Goal: Information Seeking & Learning: Understand process/instructions

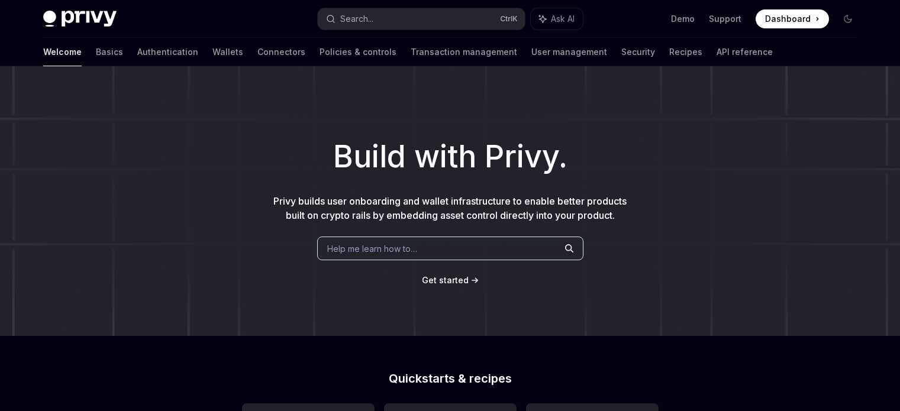
scroll to position [165, 0]
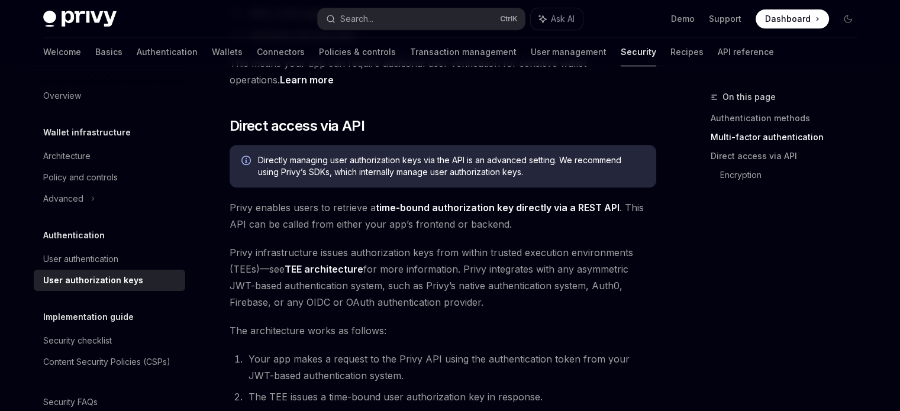
scroll to position [540, 0]
click at [559, 232] on div "Authorization keys are the core primitive for control of Privy’s Wallet API . A…" at bounding box center [443, 225] width 427 height 1232
click at [694, 249] on div "On this page Authentication methods Multi-factor authentication Direct access v…" at bounding box center [777, 250] width 180 height 321
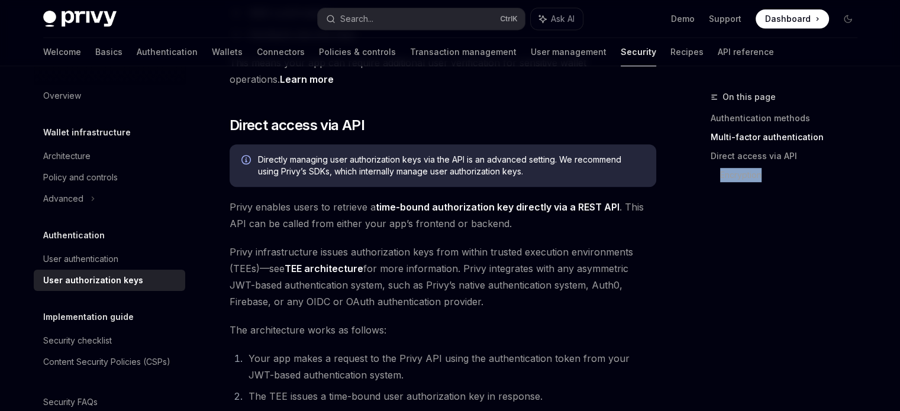
click at [694, 249] on div "On this page Authentication methods Multi-factor authentication Direct access v…" at bounding box center [777, 250] width 180 height 321
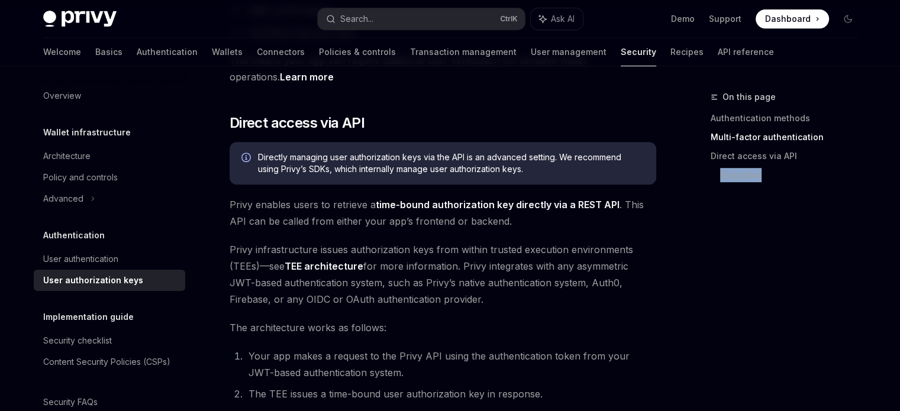
click at [694, 249] on div "On this page Authentication methods Multi-factor authentication Direct access v…" at bounding box center [777, 250] width 180 height 321
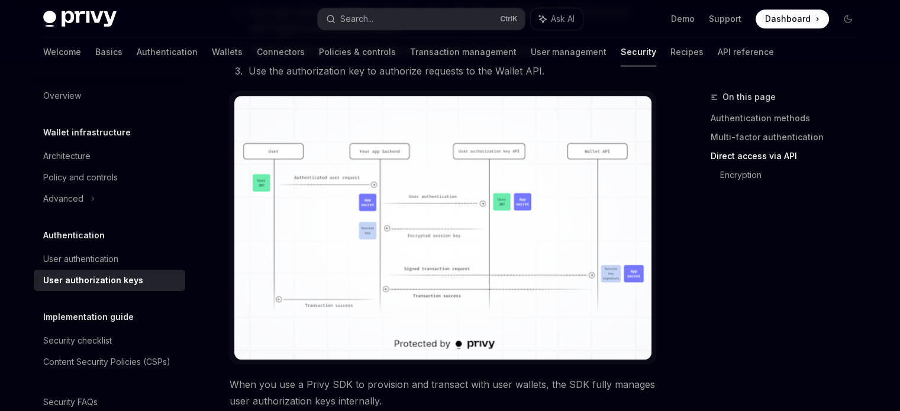
scroll to position [887, 0]
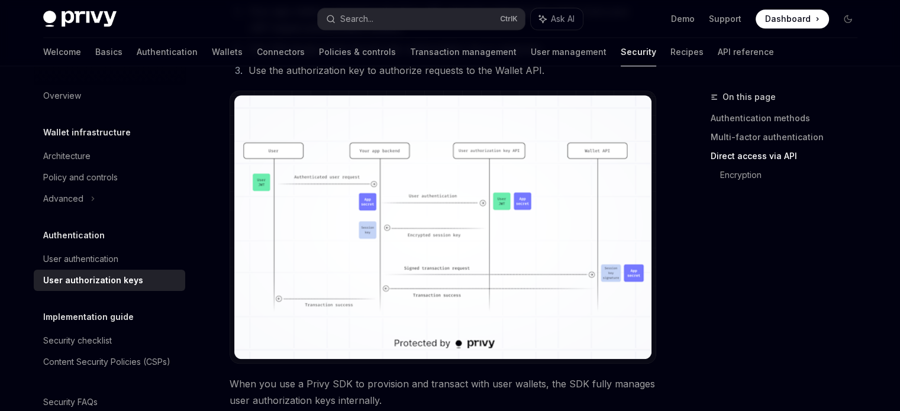
click at [345, 262] on img at bounding box center [442, 227] width 417 height 264
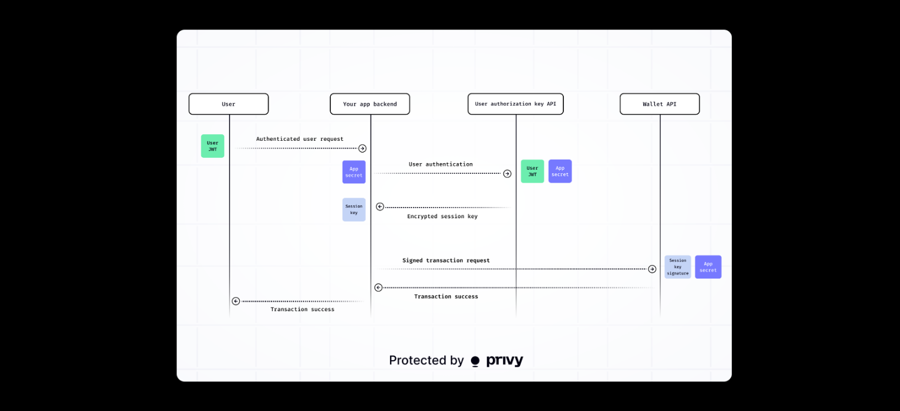
click at [752, 260] on div at bounding box center [450, 205] width 900 height 411
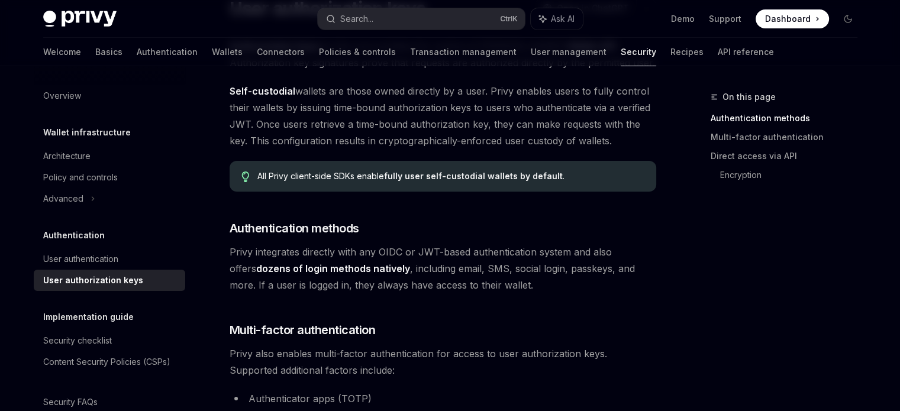
scroll to position [0, 0]
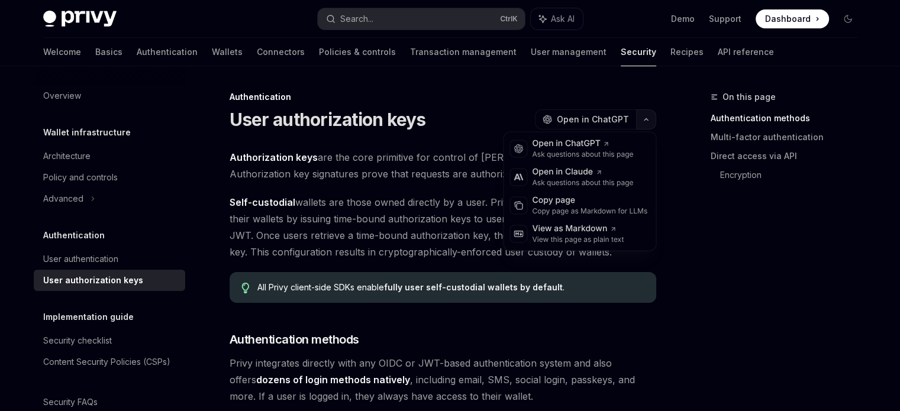
click at [640, 121] on icon "button" at bounding box center [646, 119] width 14 height 5
click at [688, 246] on div "On this page Authentication methods Multi-factor authentication Direct access v…" at bounding box center [777, 250] width 180 height 321
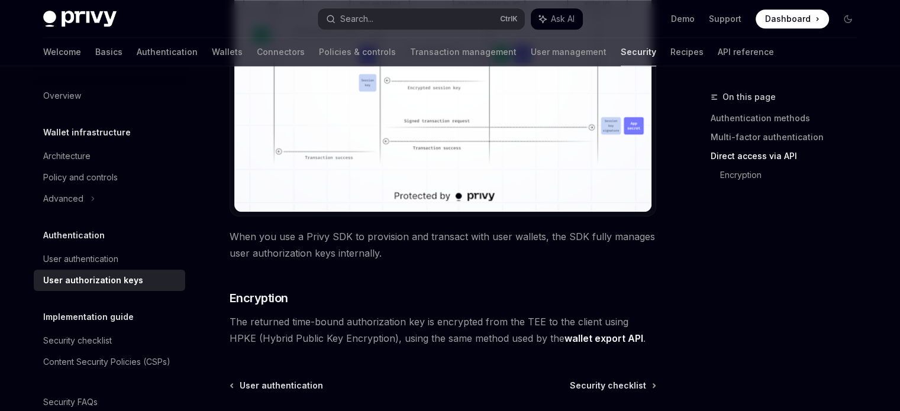
scroll to position [1146, 0]
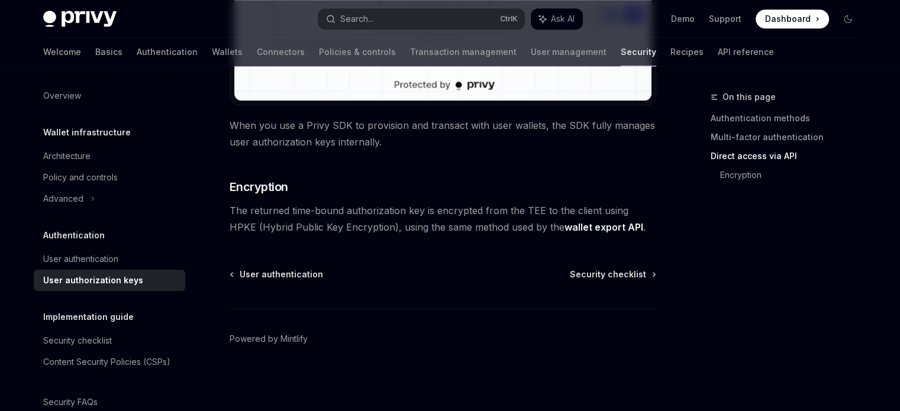
click at [690, 216] on div "On this page Authentication methods Multi-factor authentication Direct access v…" at bounding box center [777, 250] width 180 height 321
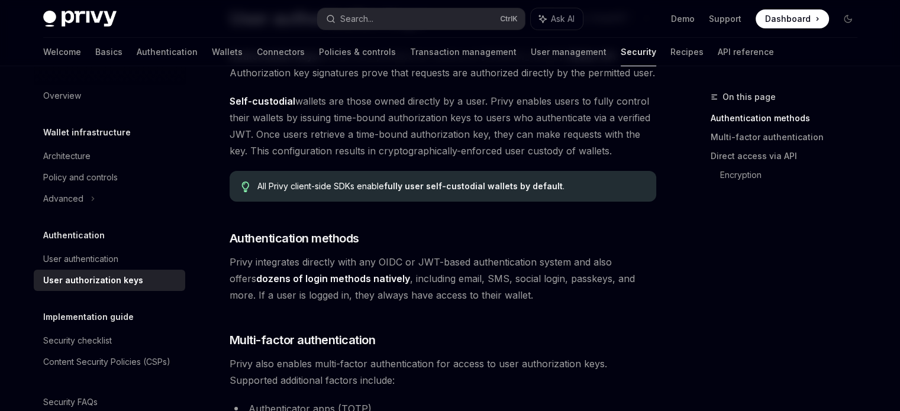
scroll to position [0, 0]
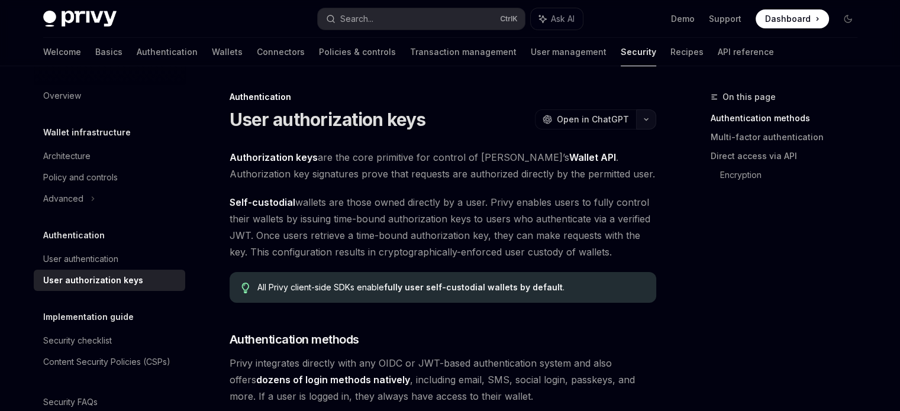
click at [643, 124] on button "button" at bounding box center [646, 119] width 20 height 20
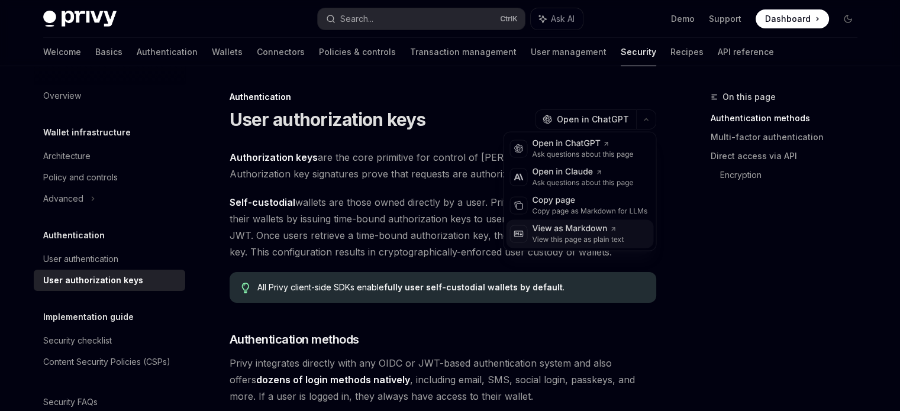
click at [602, 227] on div "View as Markdown" at bounding box center [578, 229] width 92 height 12
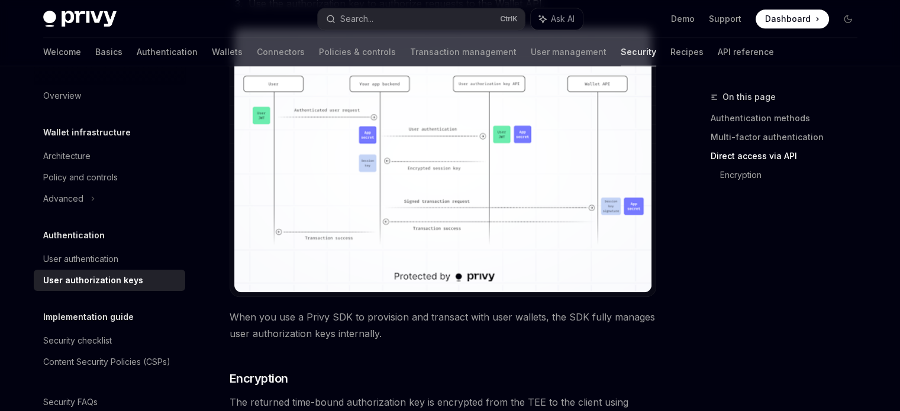
scroll to position [957, 0]
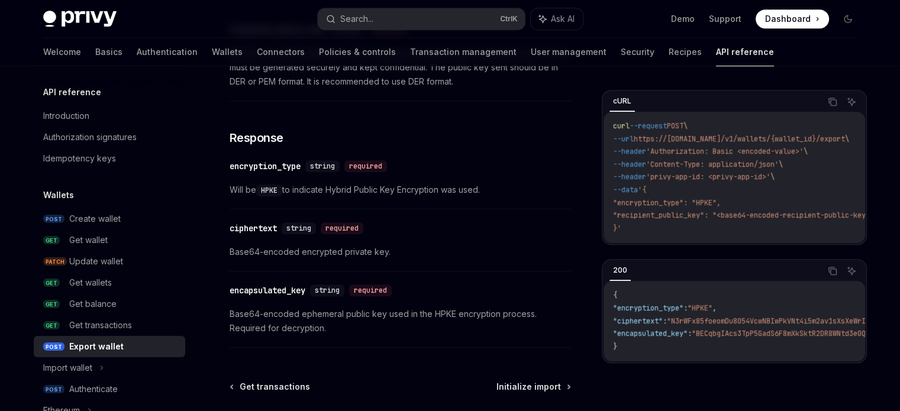
scroll to position [747, 0]
click at [407, 246] on span "Base64-encoded encrypted private key." at bounding box center [400, 253] width 341 height 14
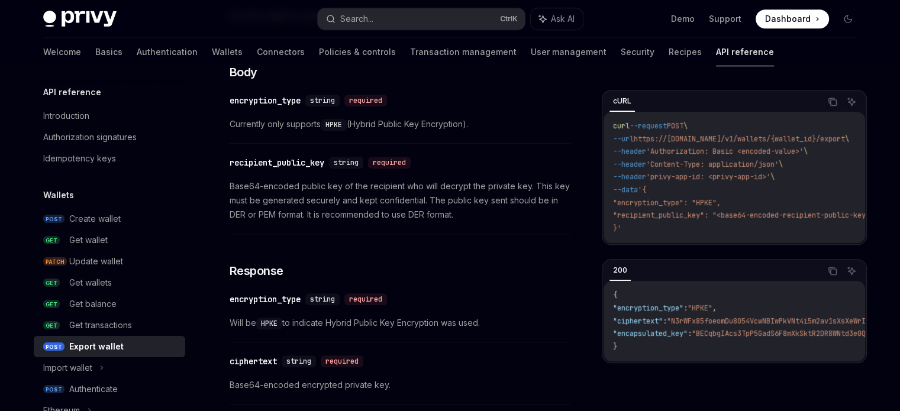
scroll to position [614, 0]
click at [505, 236] on div "This endpoint exports a wallet’s private key using Hybrid Public Key Encryption…" at bounding box center [400, 41] width 341 height 880
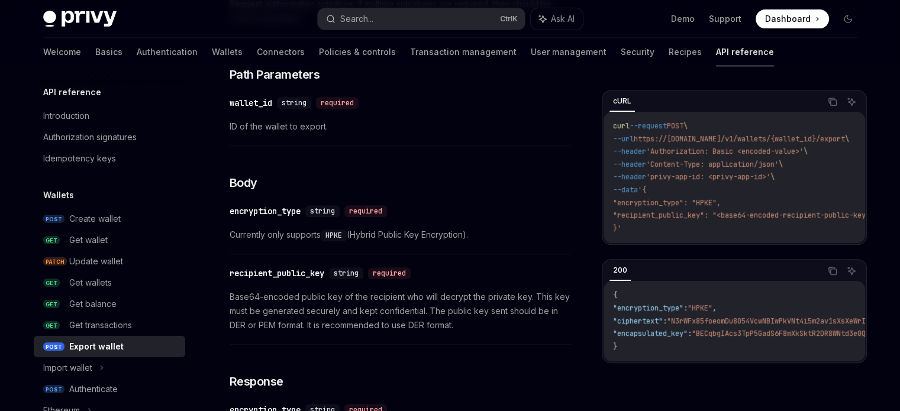
scroll to position [504, 0]
click at [505, 236] on span "Currently only supports HPKE (Hybrid Public Key Encryption)." at bounding box center [400, 235] width 341 height 14
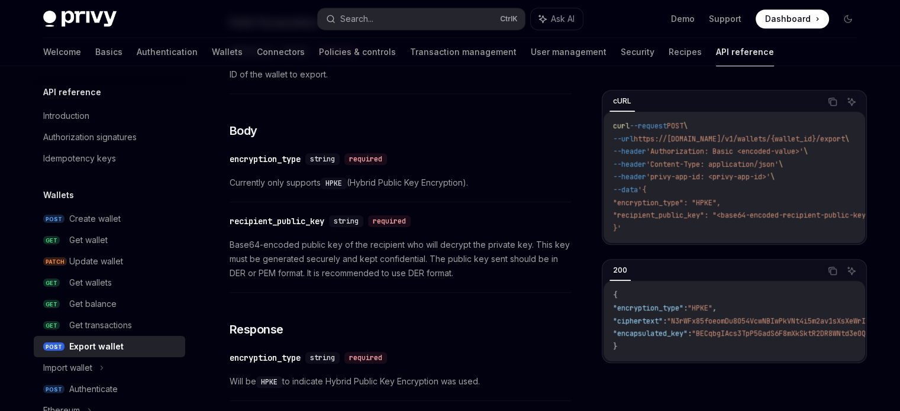
scroll to position [561, 0]
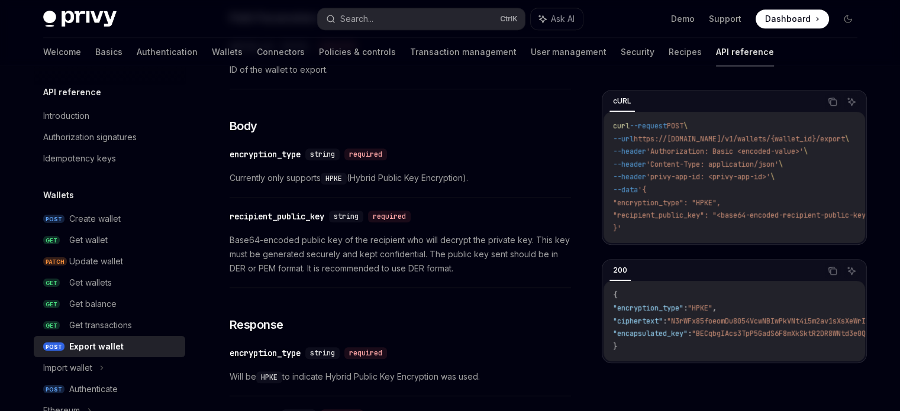
click at [496, 271] on span "Base64-encoded public key of the recipient who will decrypt the private key. Th…" at bounding box center [400, 254] width 341 height 43
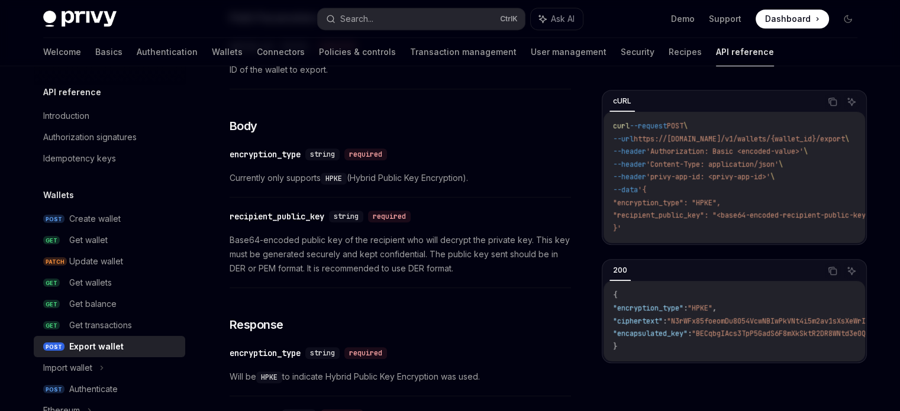
click at [496, 271] on span "Base64-encoded public key of the recipient who will decrypt the private key. Th…" at bounding box center [400, 254] width 341 height 43
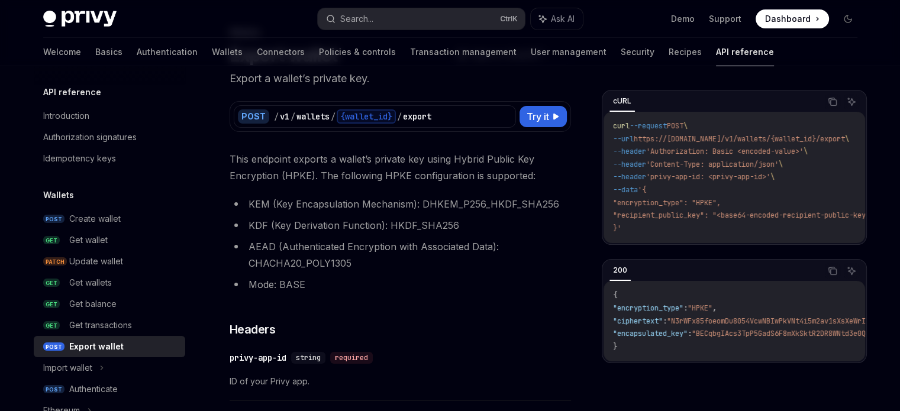
scroll to position [0, 0]
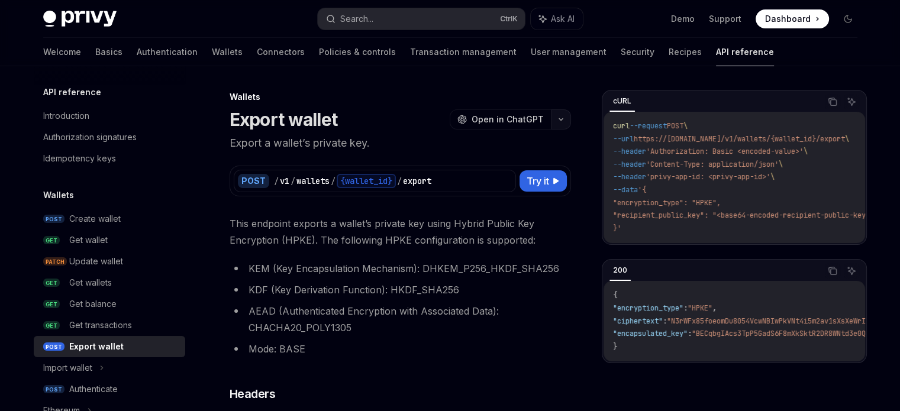
click at [560, 121] on icon "button" at bounding box center [561, 119] width 14 height 5
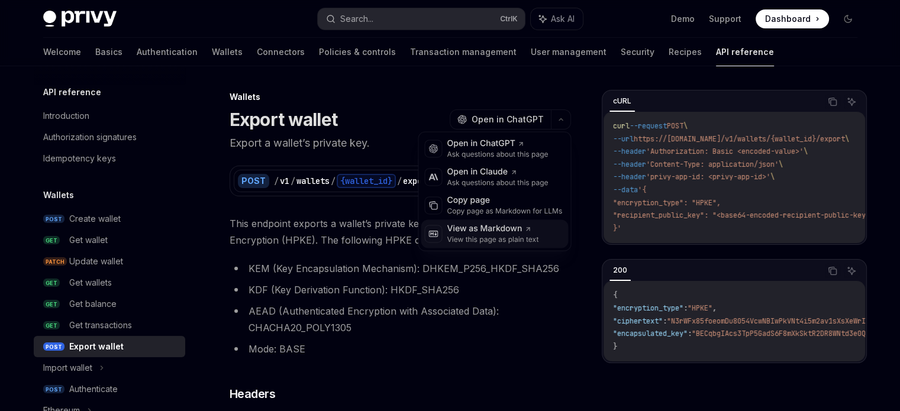
click at [509, 233] on div "View as Markdown" at bounding box center [493, 229] width 92 height 12
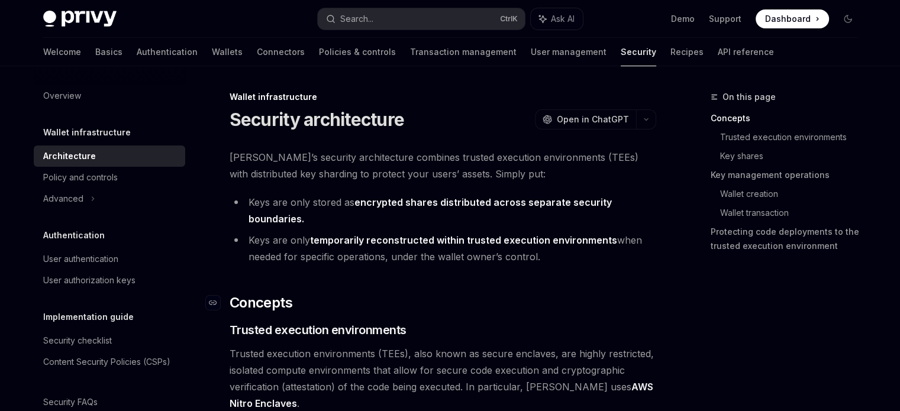
click at [469, 302] on h2 "​ Concepts" at bounding box center [443, 302] width 427 height 19
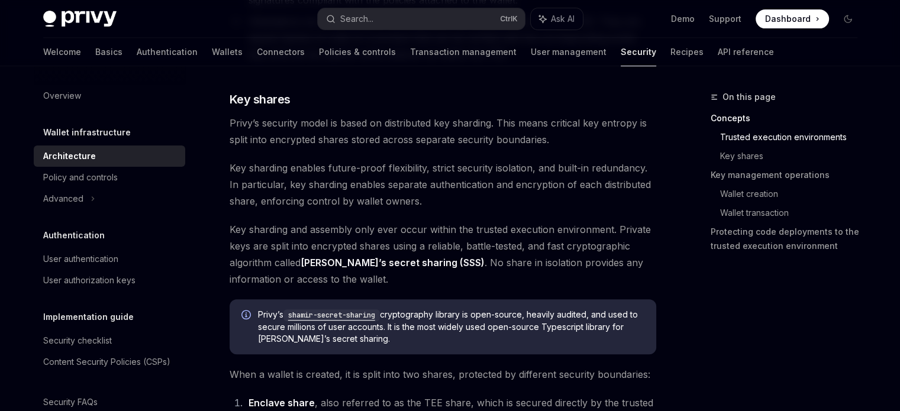
scroll to position [528, 0]
click at [469, 285] on span "Key sharding and assembly only ever occur within the trusted execution environm…" at bounding box center [443, 253] width 427 height 66
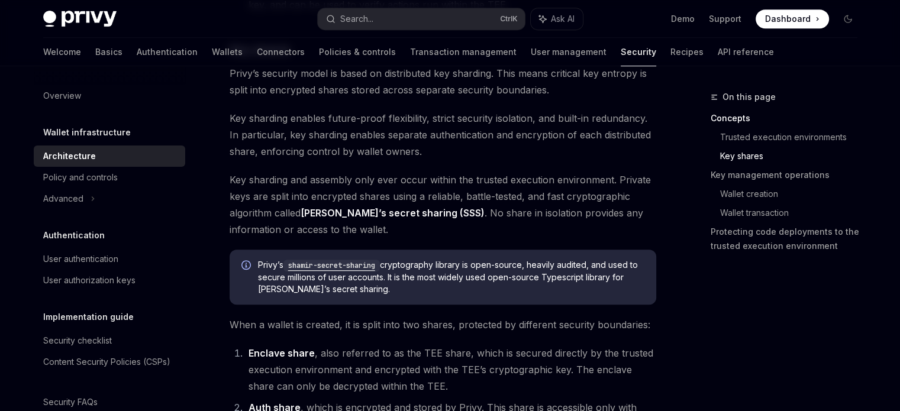
scroll to position [599, 0]
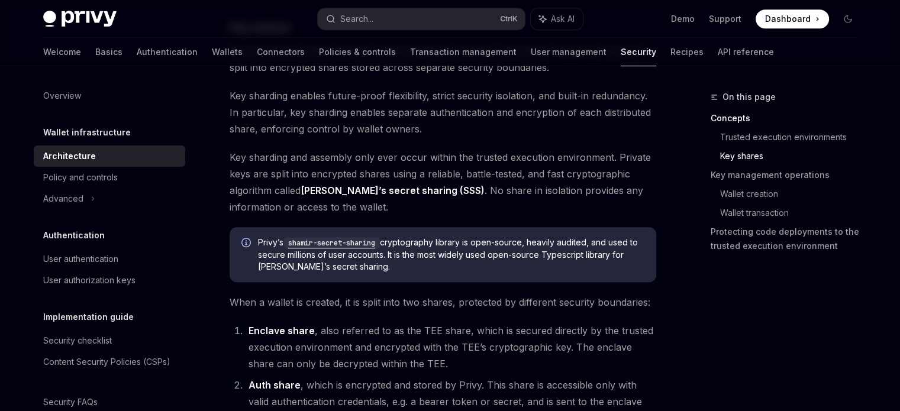
click at [736, 328] on div "On this page Concepts Trusted execution environments Key shares Key management …" at bounding box center [777, 250] width 180 height 321
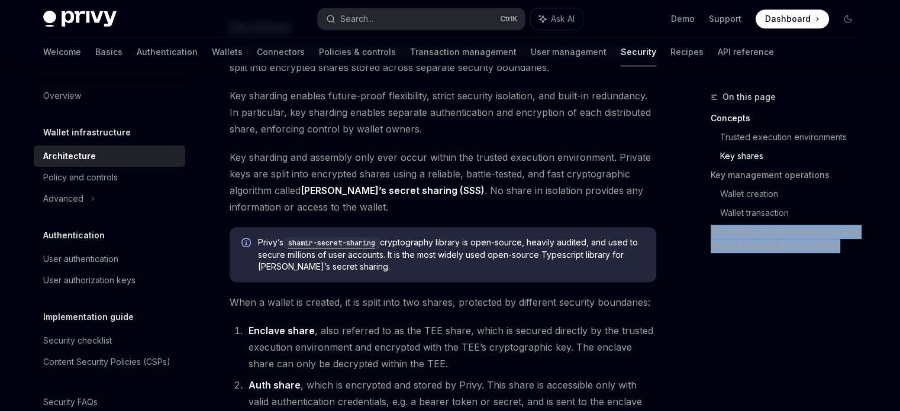
click at [736, 328] on div "On this page Concepts Trusted execution environments Key shares Key management …" at bounding box center [777, 250] width 180 height 321
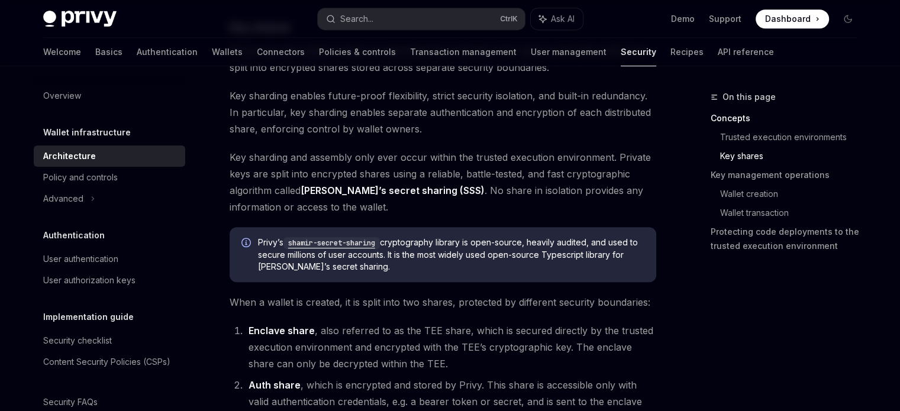
click at [736, 328] on div "On this page Concepts Trusted execution environments Key shares Key management …" at bounding box center [777, 250] width 180 height 321
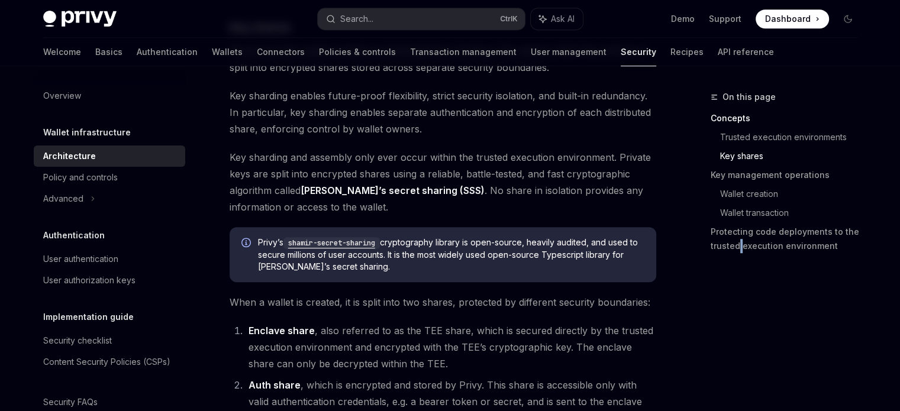
click at [736, 328] on div "On this page Concepts Trusted execution environments Key shares Key management …" at bounding box center [777, 250] width 180 height 321
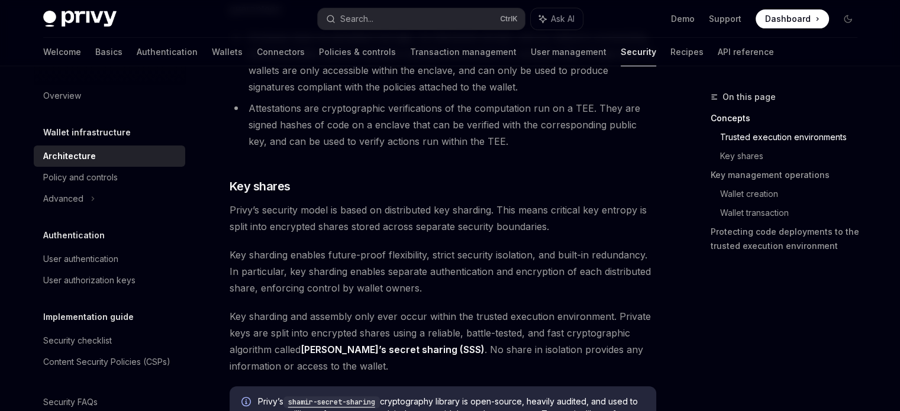
scroll to position [0, 0]
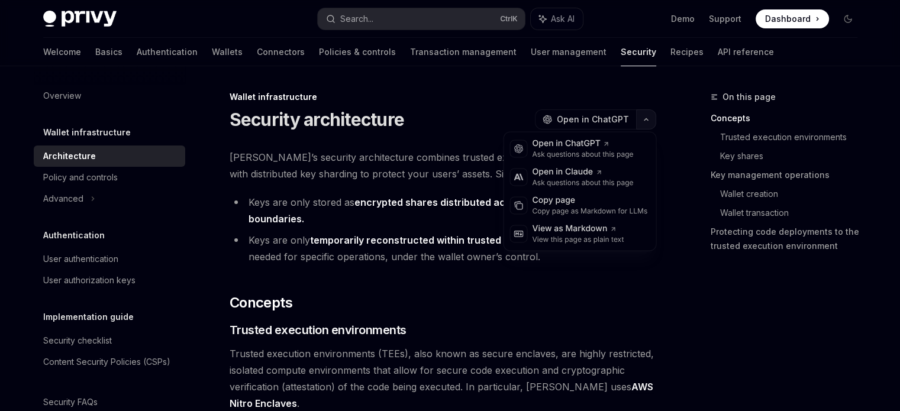
click at [644, 127] on button "button" at bounding box center [646, 119] width 20 height 20
click at [613, 229] on icon at bounding box center [612, 228] width 7 height 7
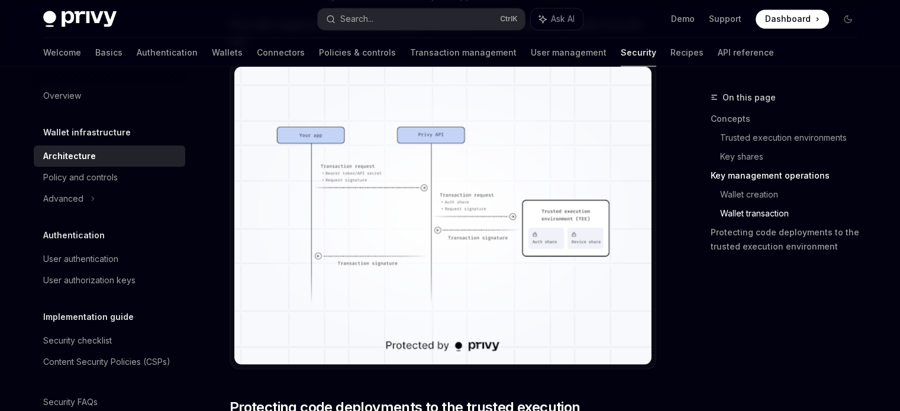
scroll to position [2216, 0]
click at [465, 157] on img at bounding box center [442, 215] width 417 height 298
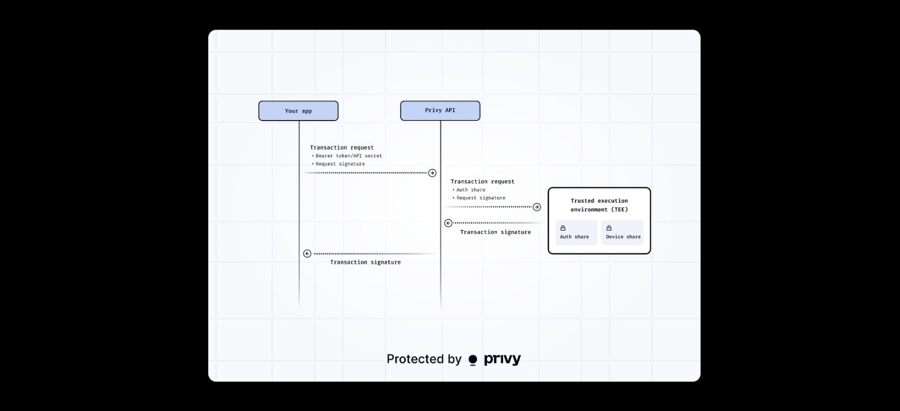
click at [465, 157] on img at bounding box center [454, 206] width 492 height 352
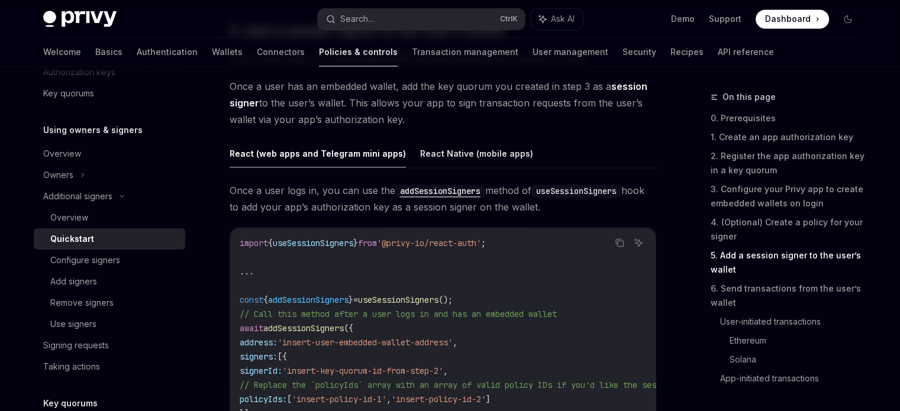
scroll to position [1857, 0]
click at [407, 223] on div "**********" at bounding box center [443, 358] width 427 height 351
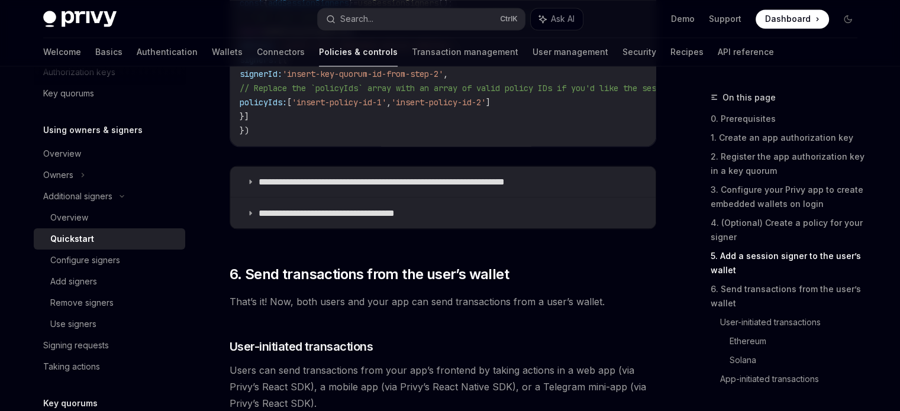
scroll to position [2156, 0]
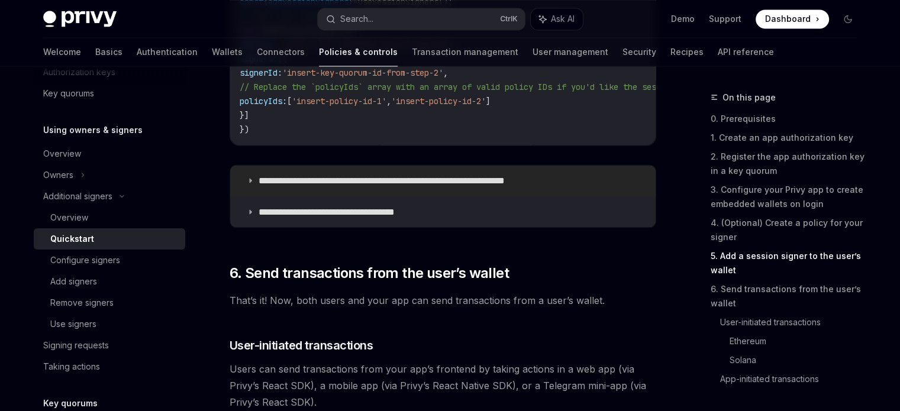
click at [242, 183] on summary "**********" at bounding box center [442, 180] width 425 height 31
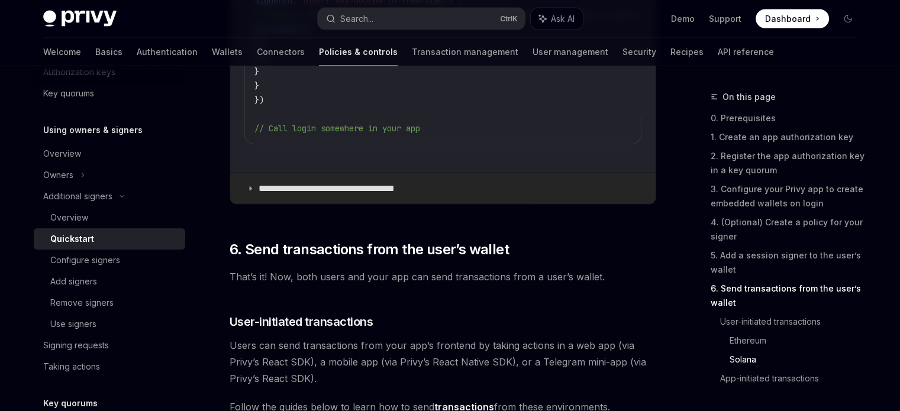
scroll to position [2781, 0]
click at [251, 192] on icon at bounding box center [250, 188] width 7 height 7
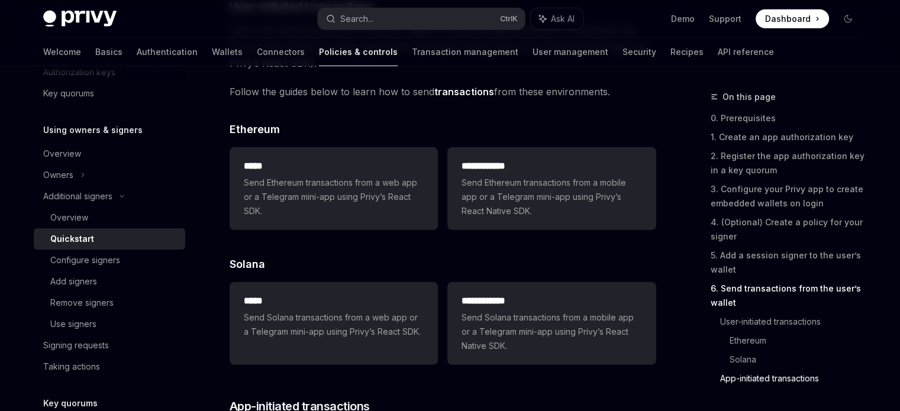
scroll to position [3417, 0]
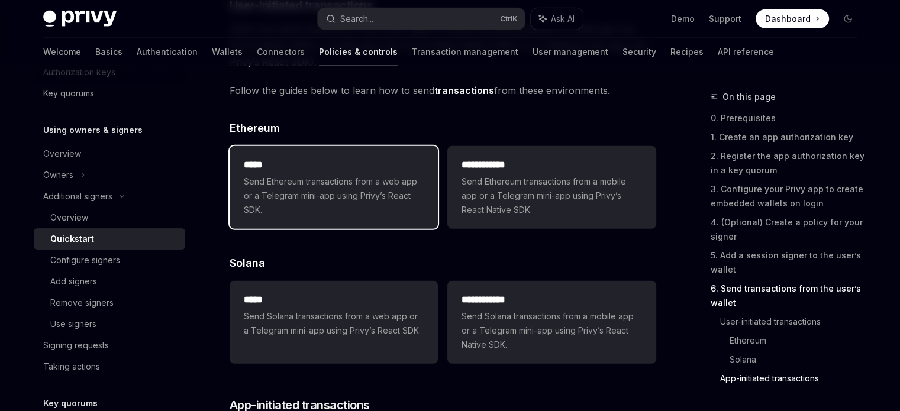
click at [277, 172] on h2 "*****" at bounding box center [334, 165] width 180 height 14
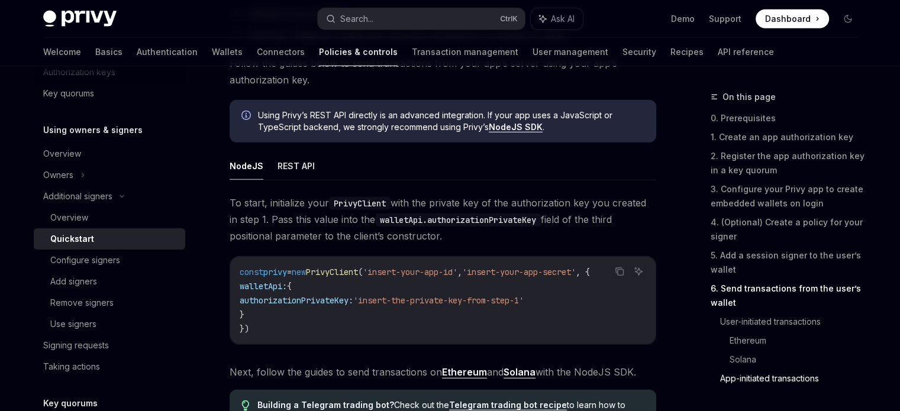
scroll to position [3314, 0]
click at [285, 159] on button "REST API" at bounding box center [296, 166] width 37 height 28
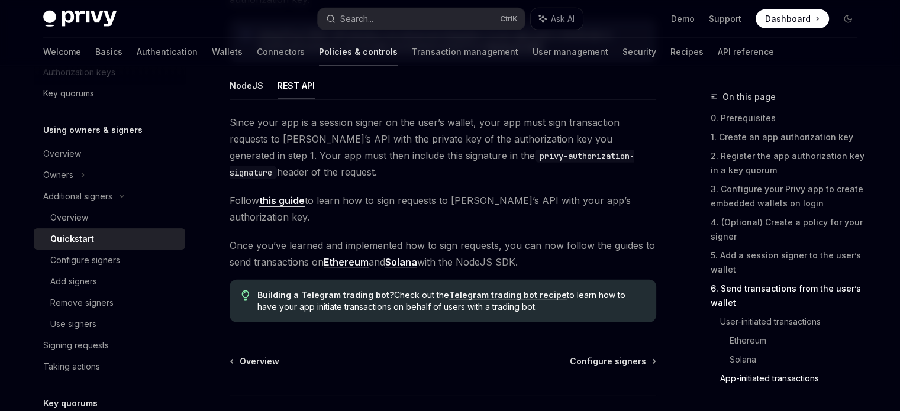
scroll to position [3390, 0]
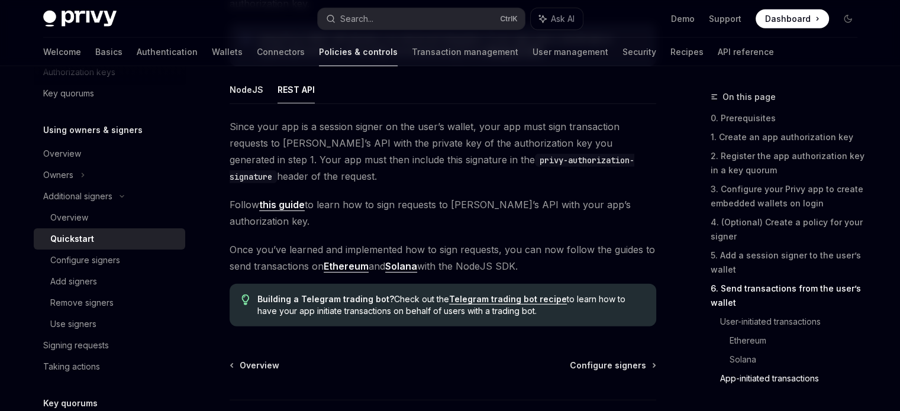
click at [289, 185] on span "Since your app is a session signer on the user’s wallet, your app must sign tra…" at bounding box center [443, 151] width 427 height 66
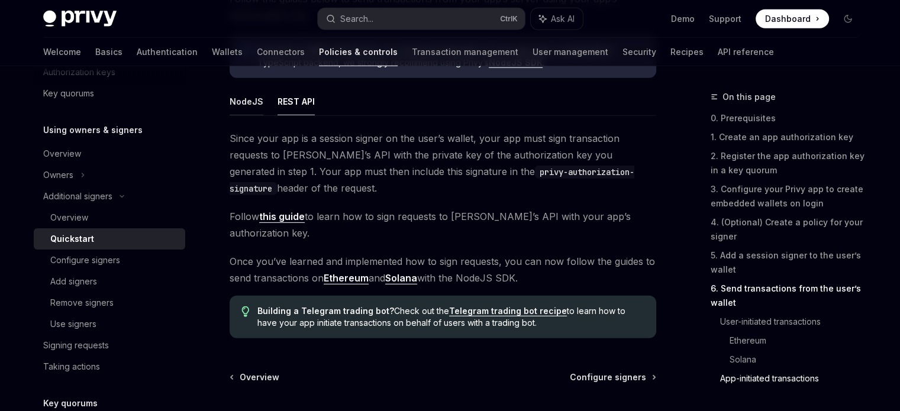
click at [244, 102] on button "NodeJS" at bounding box center [247, 102] width 34 height 28
type textarea "*"
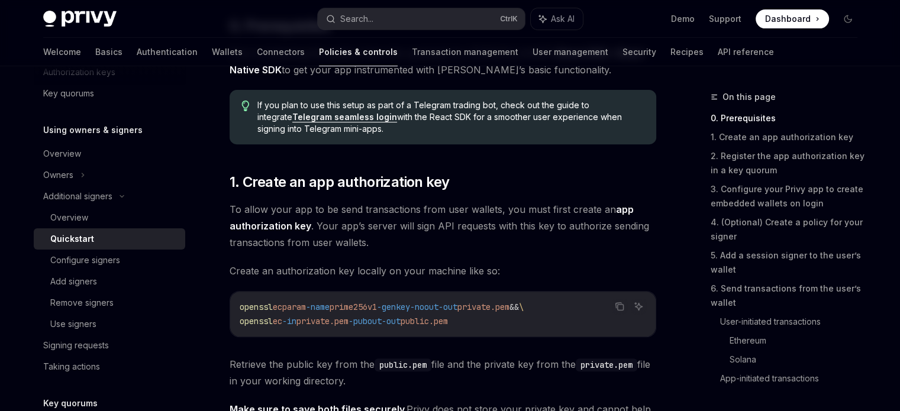
scroll to position [439, 0]
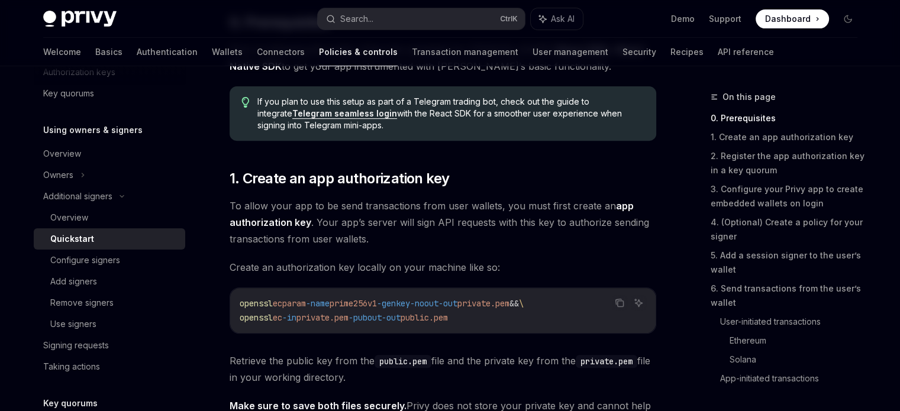
click at [417, 242] on span "To allow your app to be send transactions from user wallets, you must first cre…" at bounding box center [443, 223] width 427 height 50
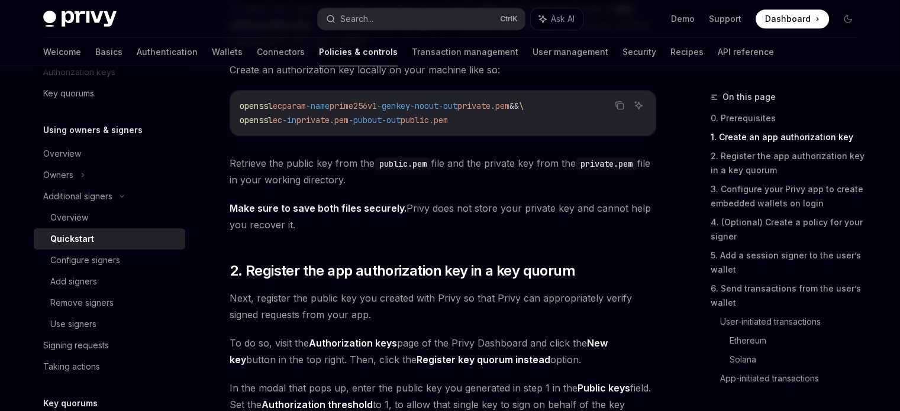
scroll to position [638, 0]
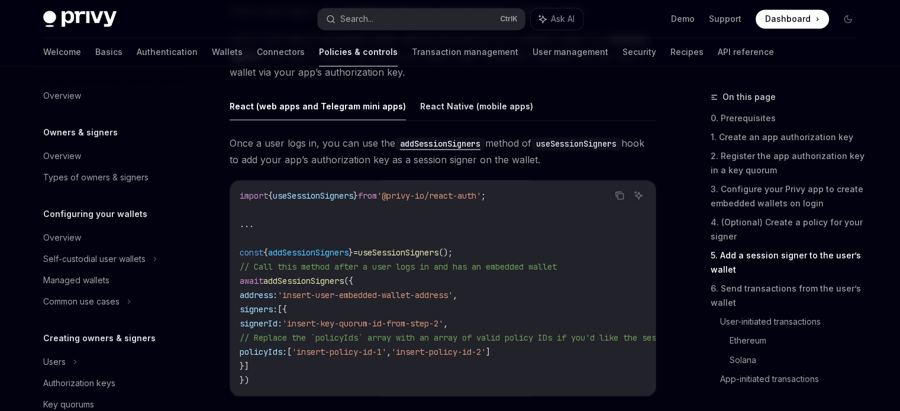
scroll to position [1903, 0]
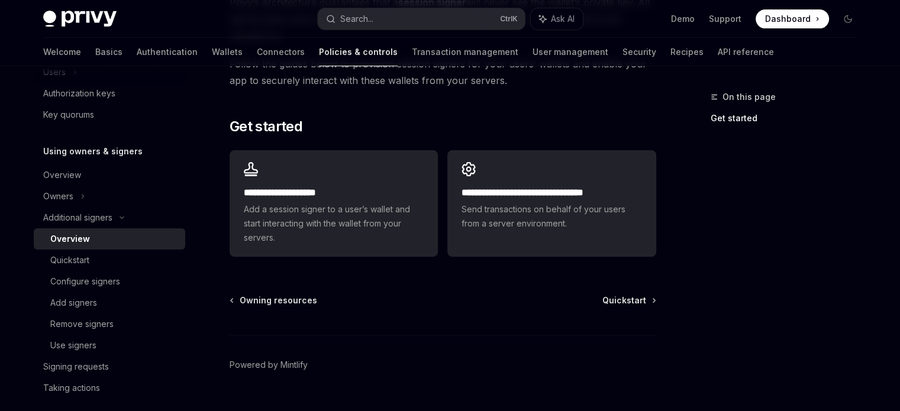
scroll to position [375, 0]
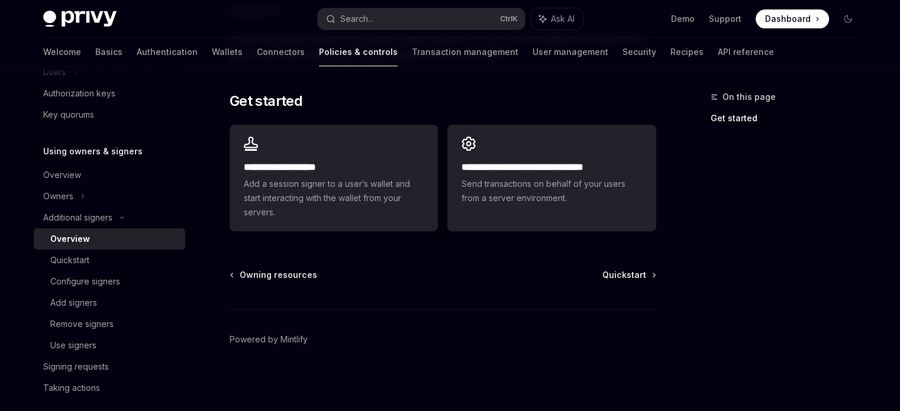
click at [356, 259] on div "**********" at bounding box center [331, 63] width 653 height 696
click at [704, 209] on div "On this page Get started" at bounding box center [777, 250] width 180 height 321
click at [758, 211] on div "On this page Get started" at bounding box center [777, 250] width 180 height 321
click at [656, 315] on div "**********" at bounding box center [331, 63] width 653 height 696
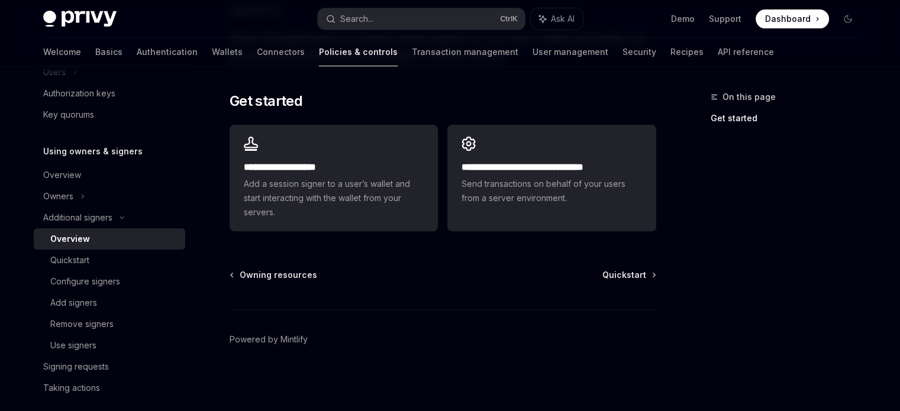
click at [608, 375] on footer "Powered by Mintlify" at bounding box center [443, 360] width 427 height 102
